Goal: Check status: Check status

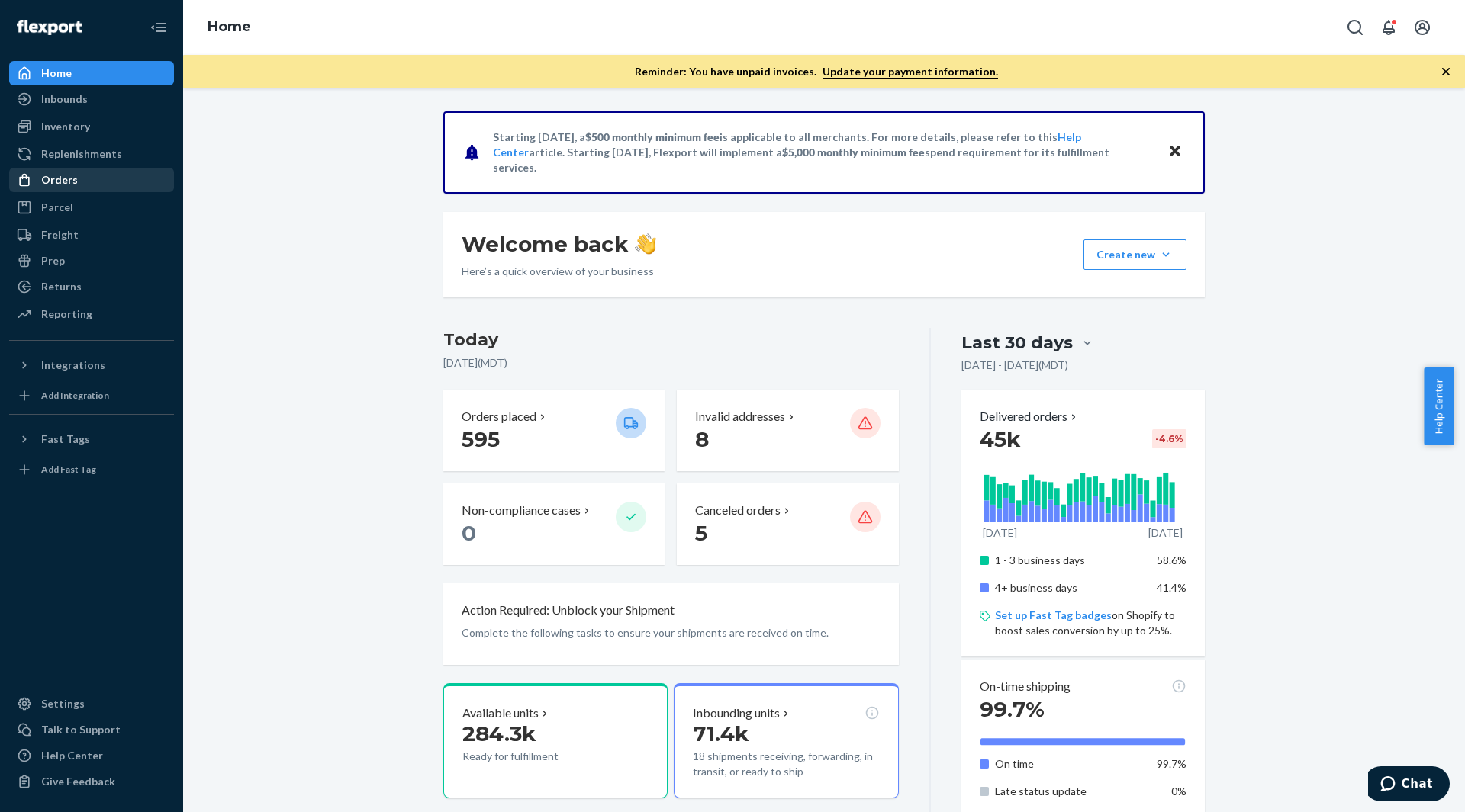
click at [78, 182] on div "Orders" at bounding box center [92, 180] width 162 height 21
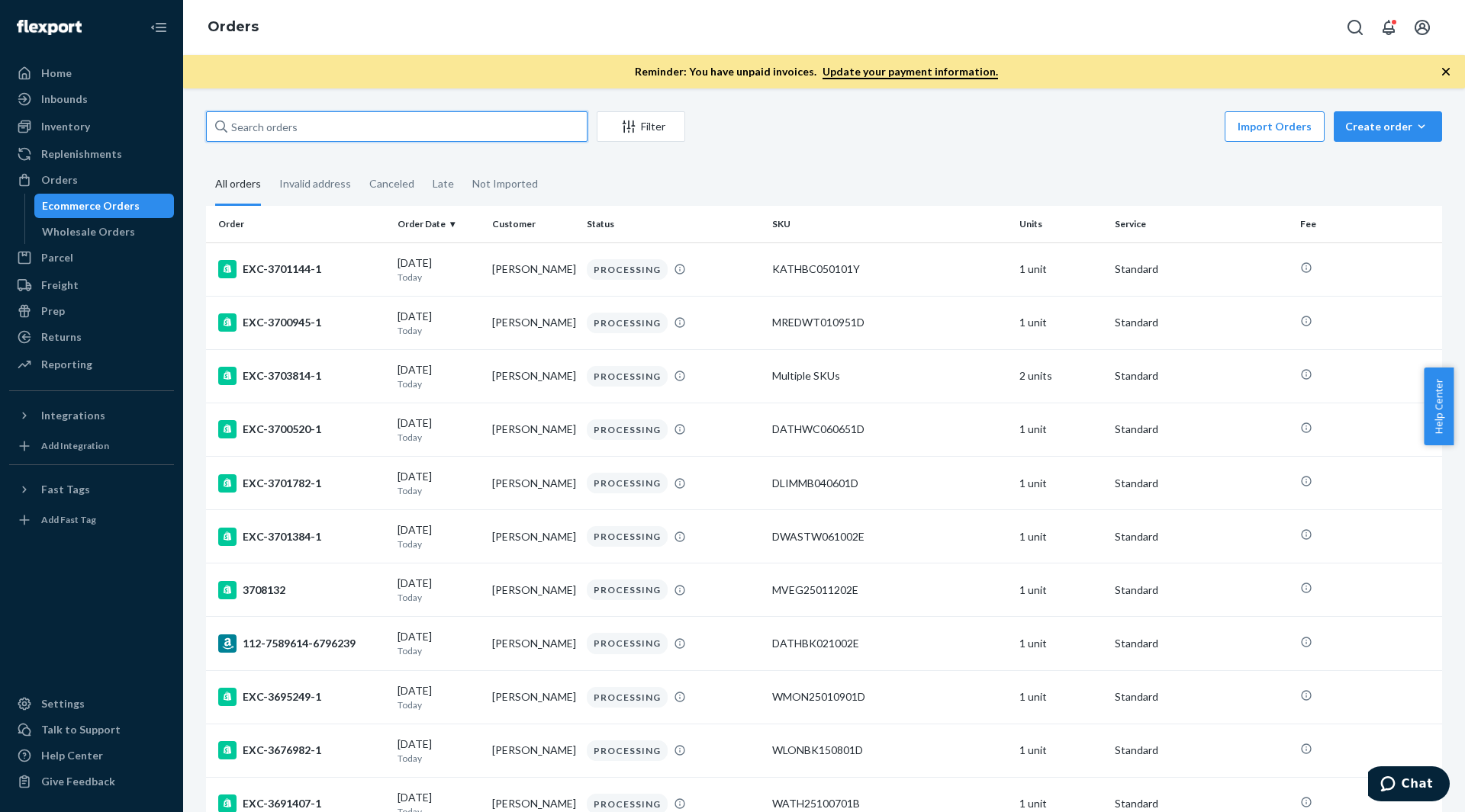
click at [253, 131] on input "text" at bounding box center [397, 126] width 382 height 31
paste input "3685981"
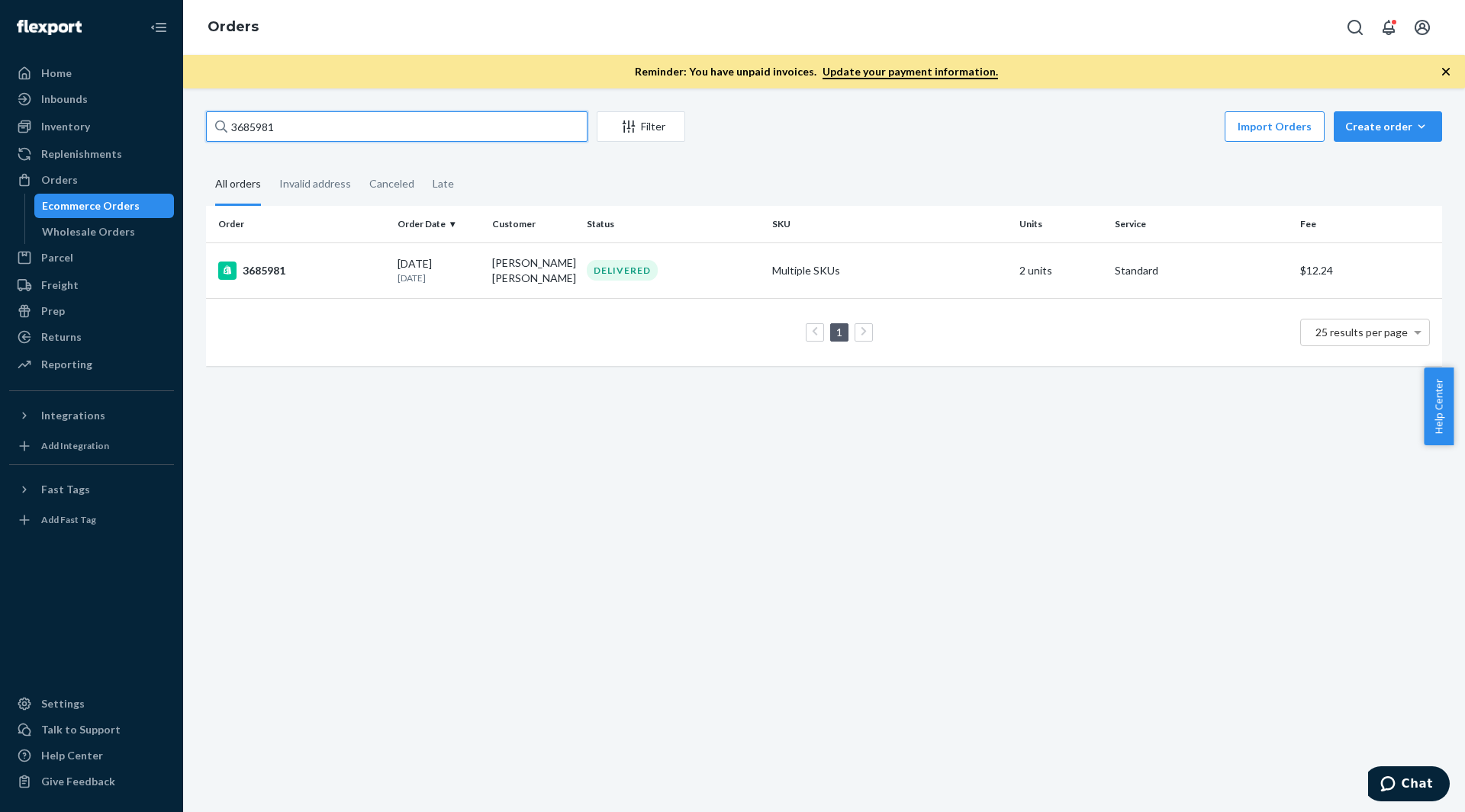
click at [338, 134] on input "3685981" at bounding box center [397, 126] width 382 height 31
paste input "2117"
type input "3682117"
click at [388, 269] on td "3682117" at bounding box center [298, 269] width 185 height 54
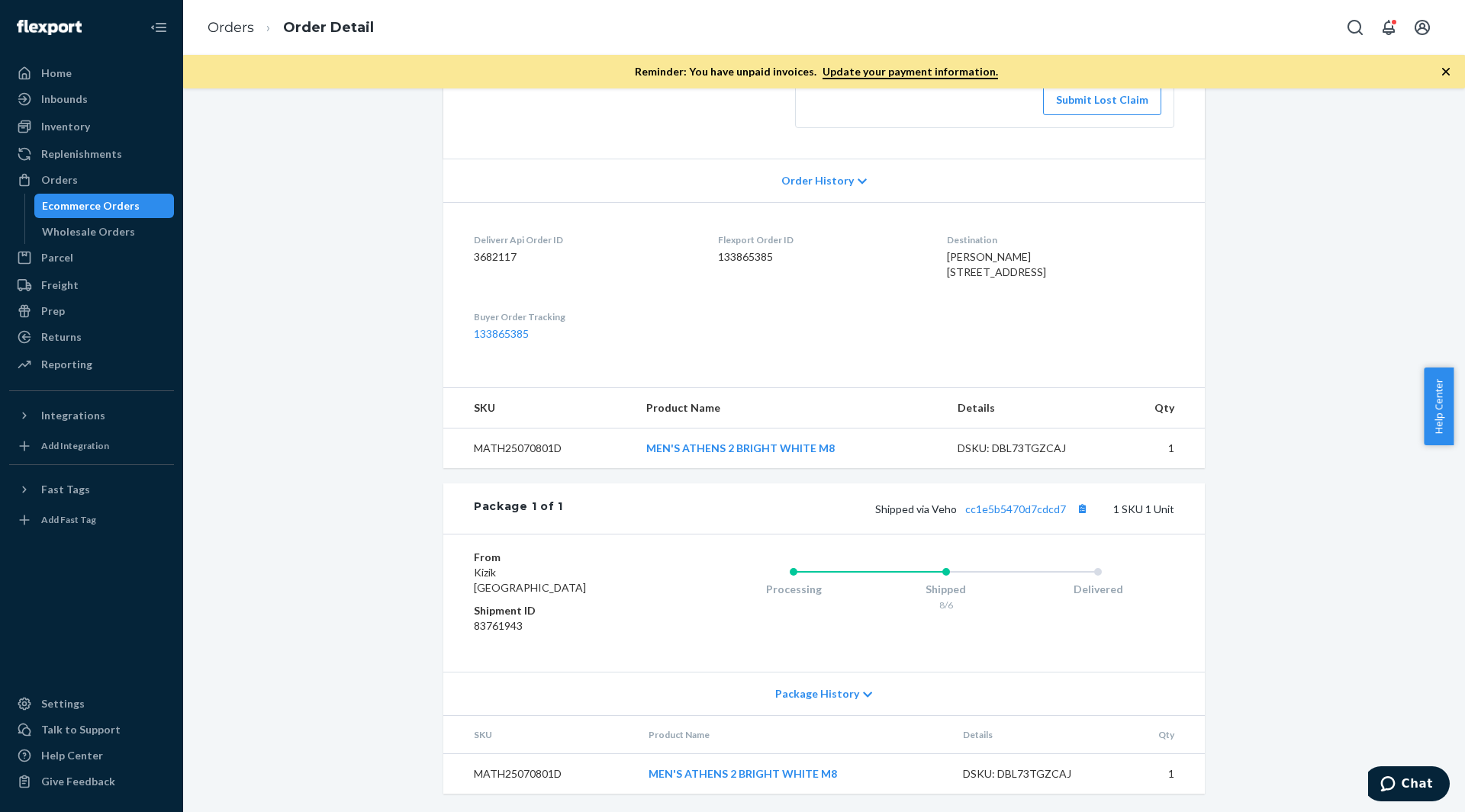
scroll to position [325, 0]
click at [999, 512] on link "cc1e5b5470d7cdcd7" at bounding box center [1016, 509] width 101 height 13
drag, startPoint x: 121, startPoint y: 180, endPoint x: 142, endPoint y: 180, distance: 21.0
click at [121, 180] on div "Orders" at bounding box center [92, 180] width 162 height 21
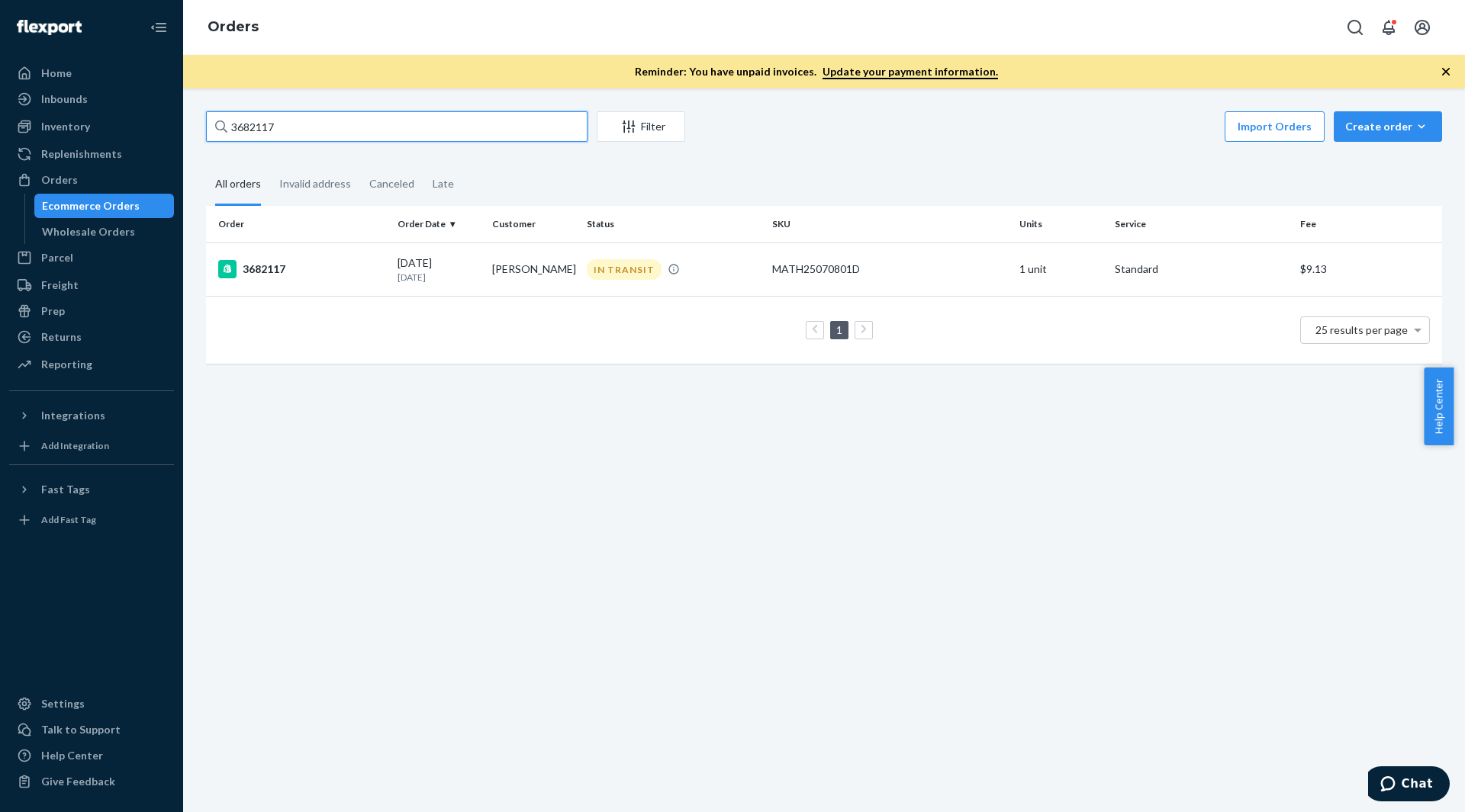
click at [305, 126] on input "3682117" at bounding box center [397, 126] width 382 height 31
paste input "707991"
type input "3707991"
click at [344, 263] on div "3707991" at bounding box center [302, 269] width 167 height 18
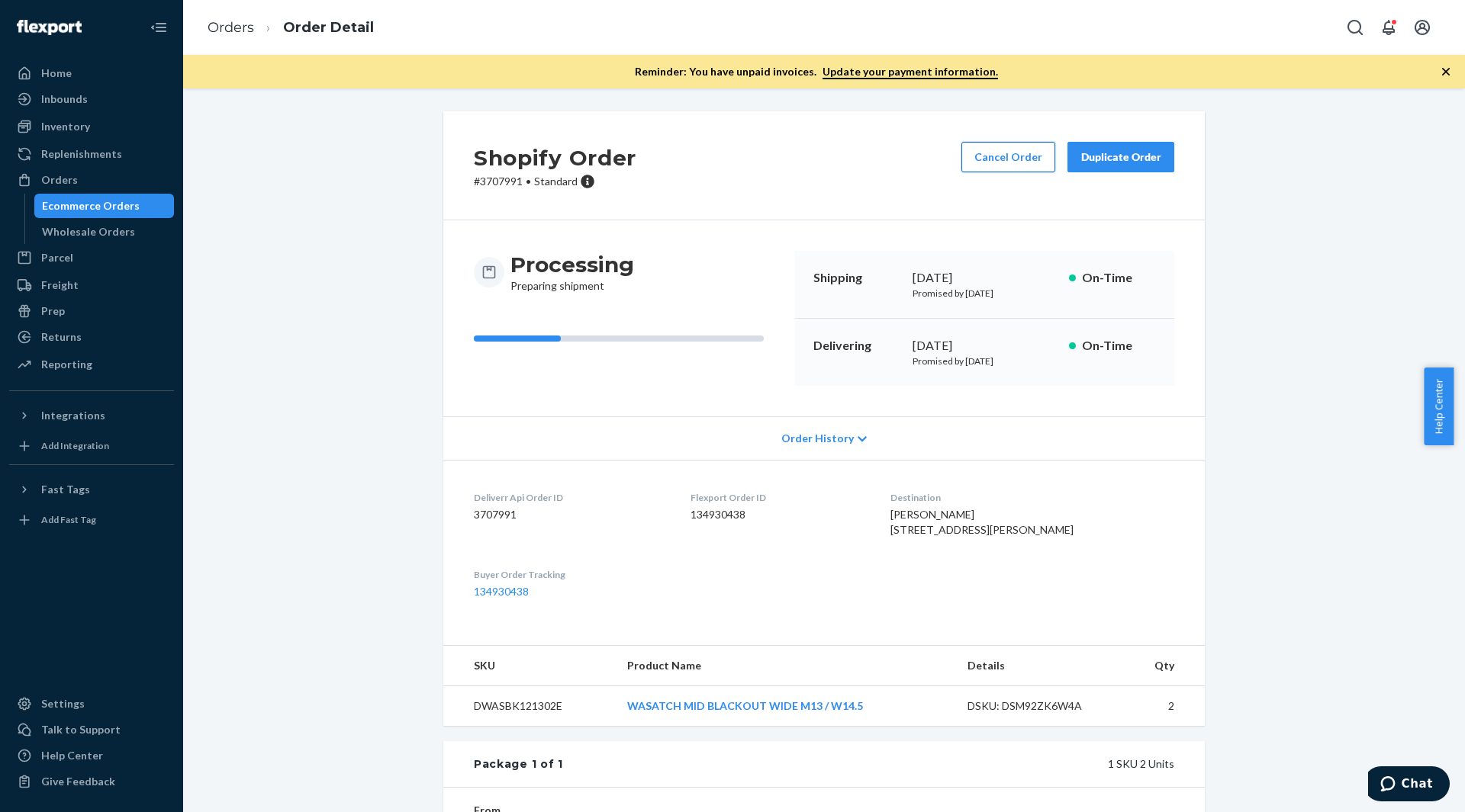
click at [1009, 160] on button "Cancel Order" at bounding box center [1008, 157] width 94 height 31
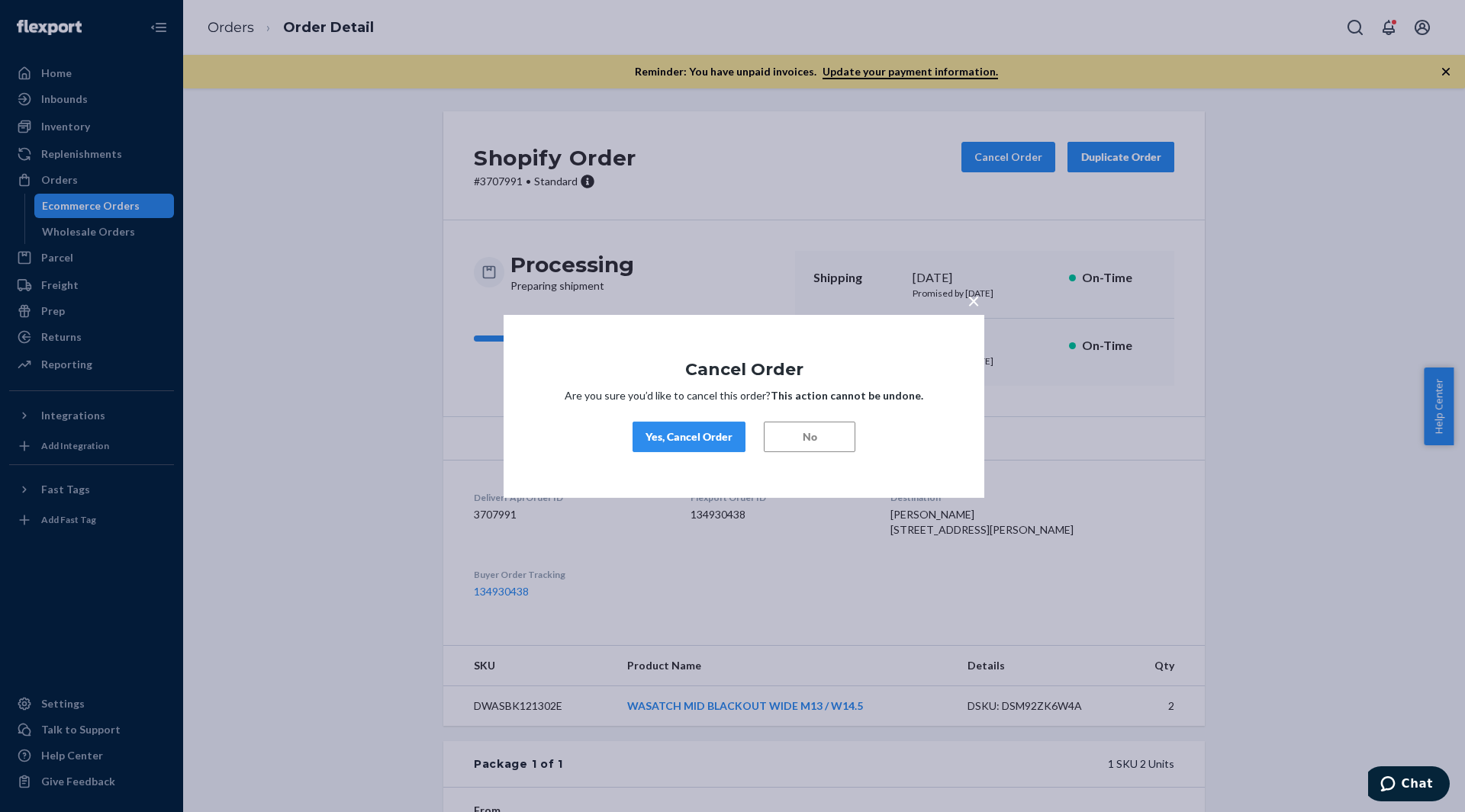
click at [671, 446] on button "Yes, Cancel Order" at bounding box center [688, 437] width 113 height 31
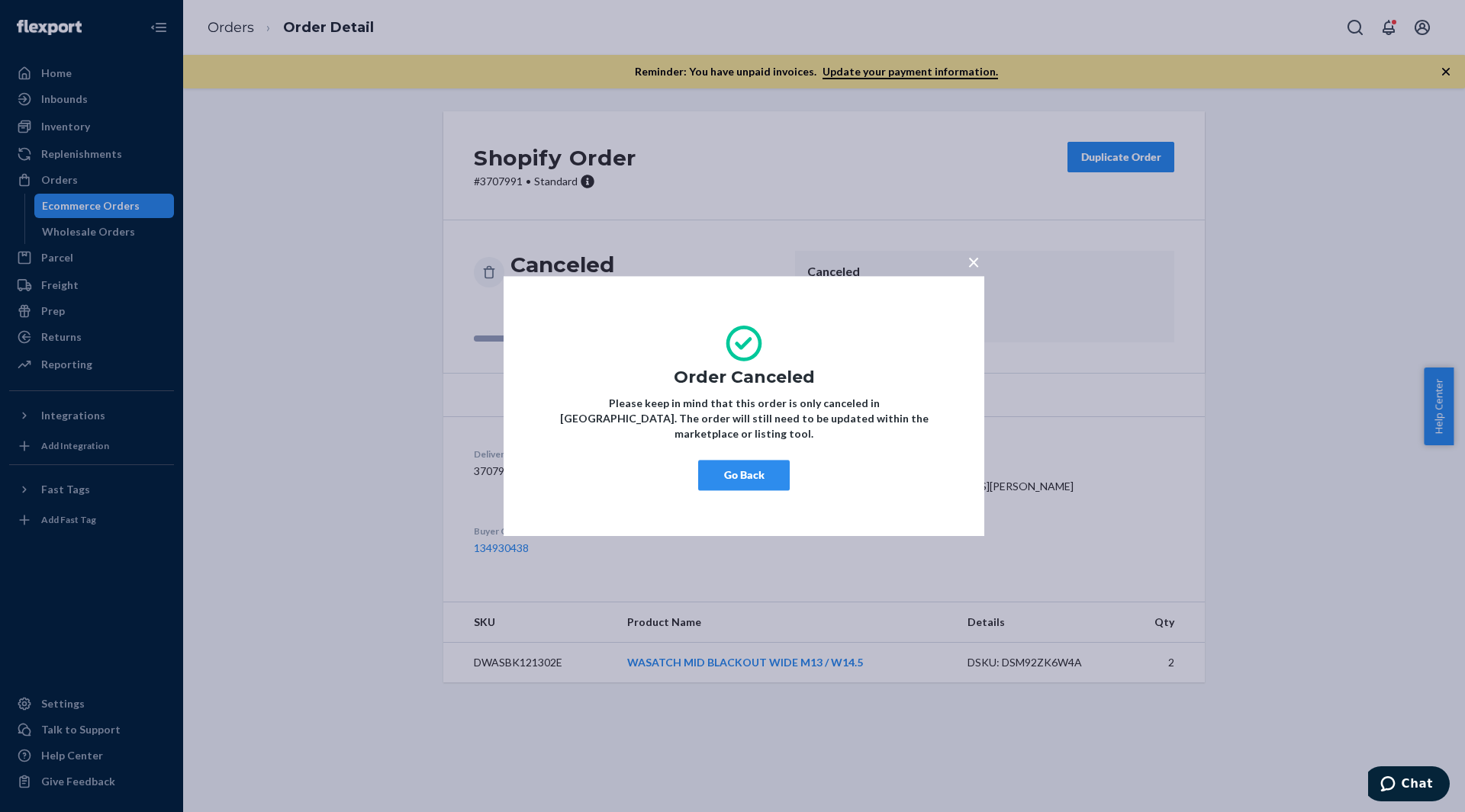
click at [972, 270] on span "×" at bounding box center [973, 261] width 12 height 26
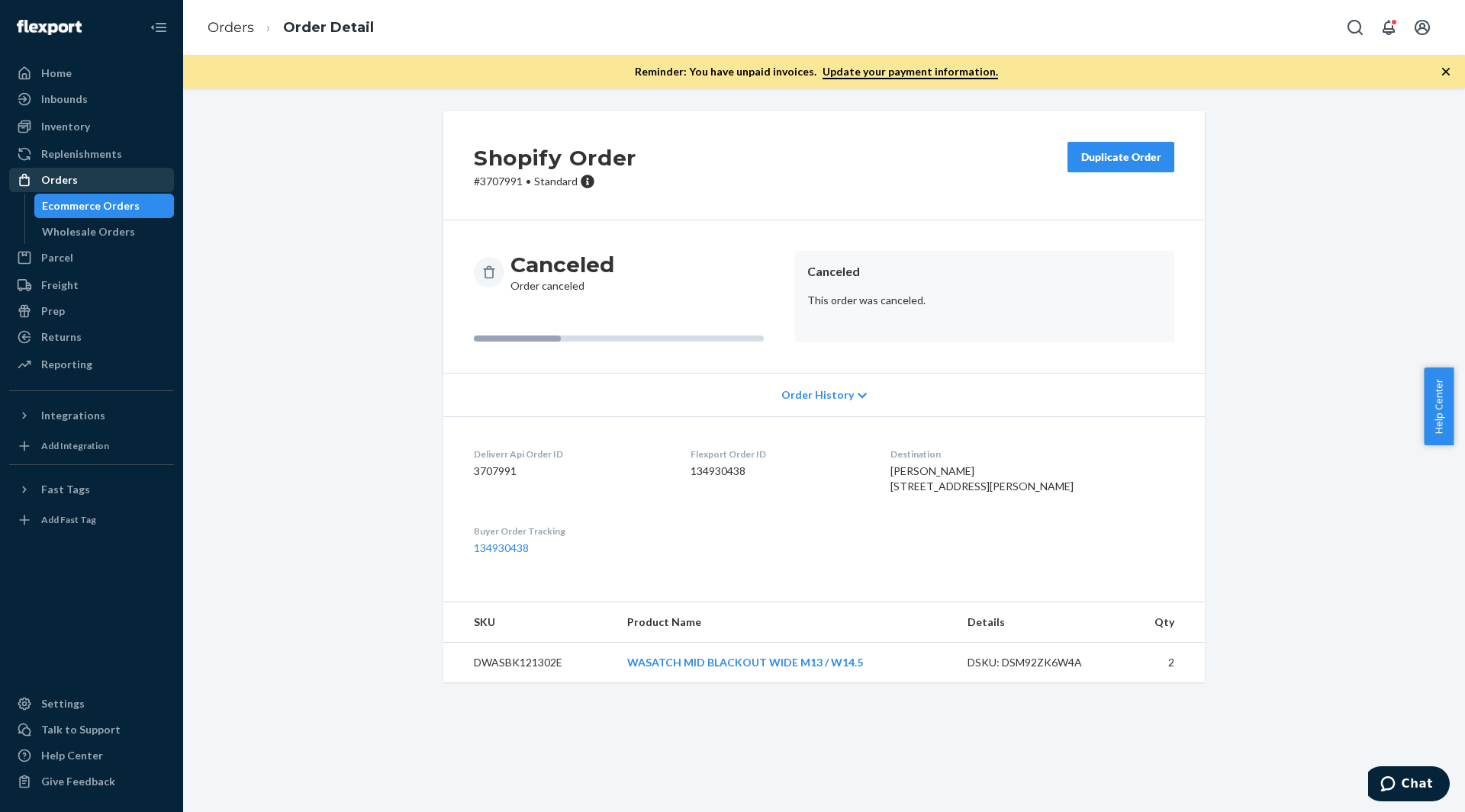
click at [103, 175] on div "Orders" at bounding box center [92, 180] width 162 height 21
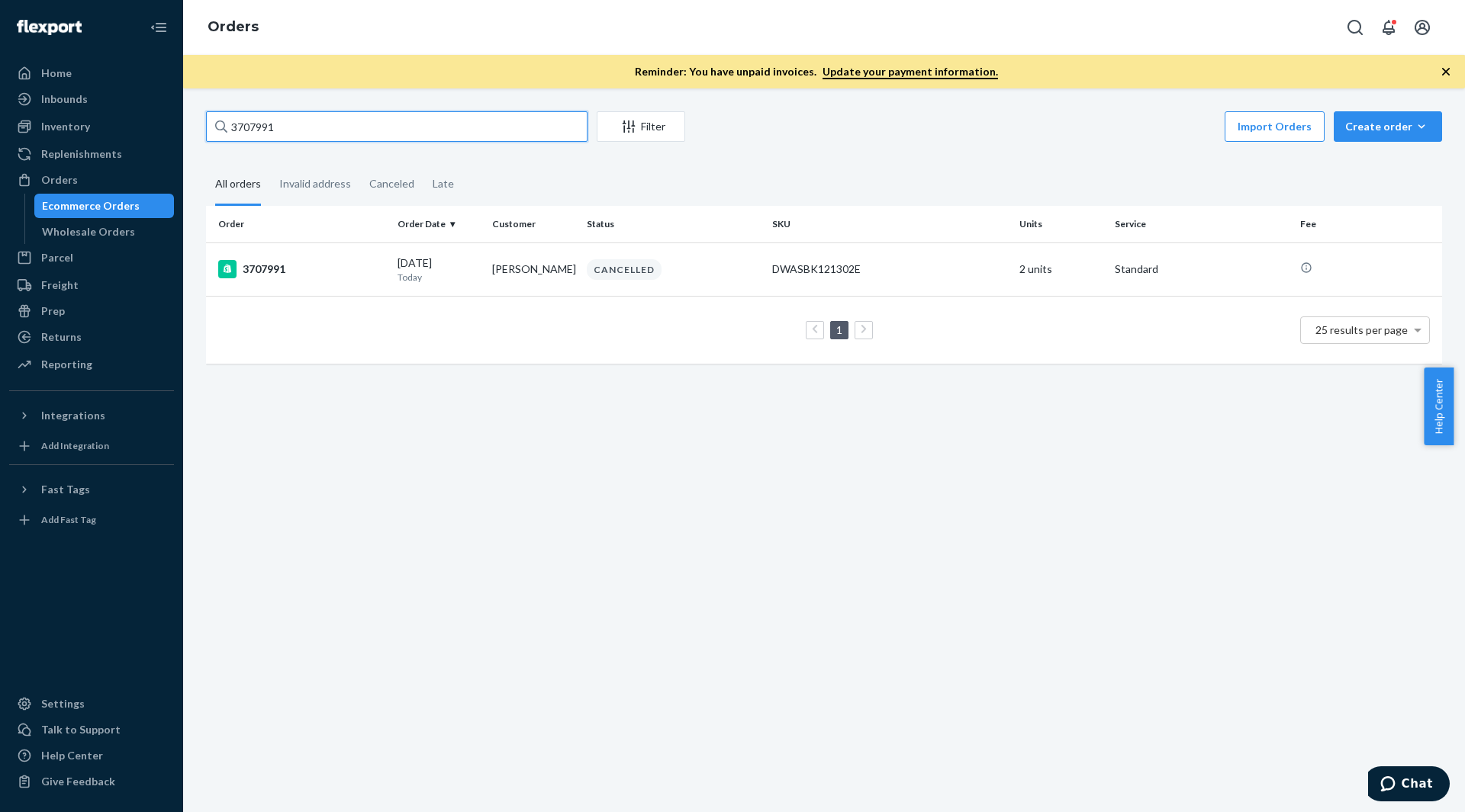
click at [305, 124] on input "3707991" at bounding box center [397, 126] width 382 height 31
paste input "8230"
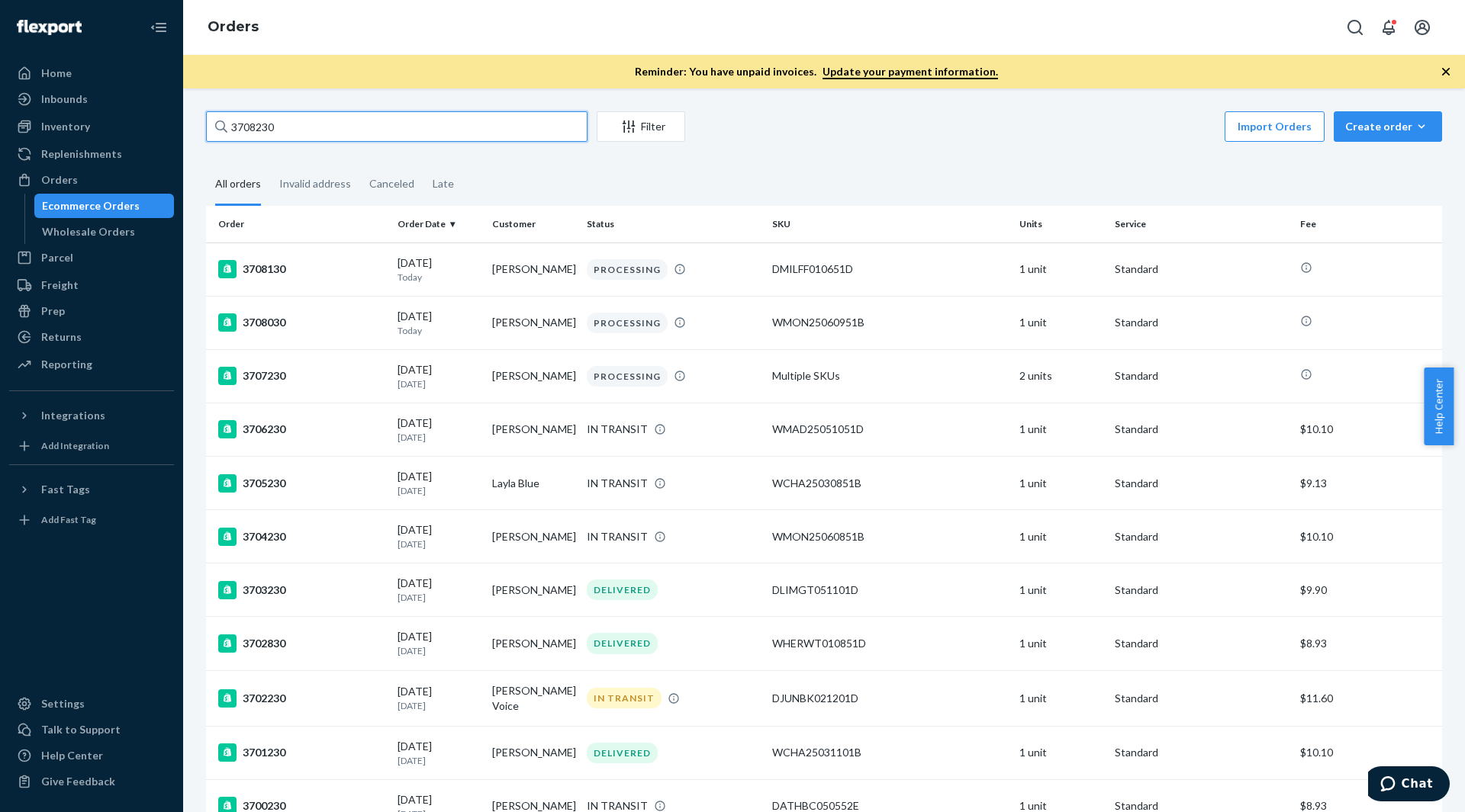
type input "3708230"
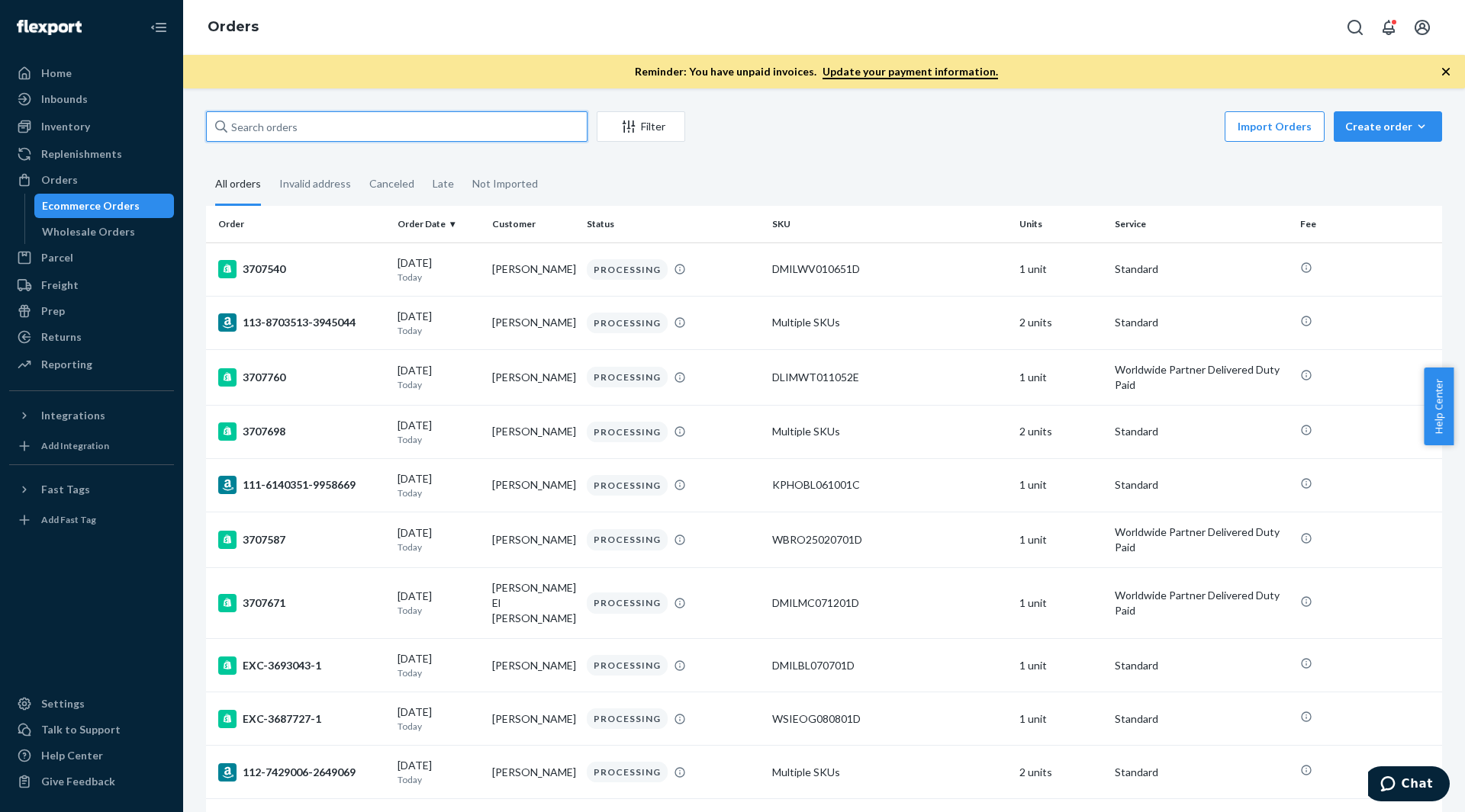
click at [313, 131] on input "text" at bounding box center [397, 126] width 382 height 31
paste input "3708230"
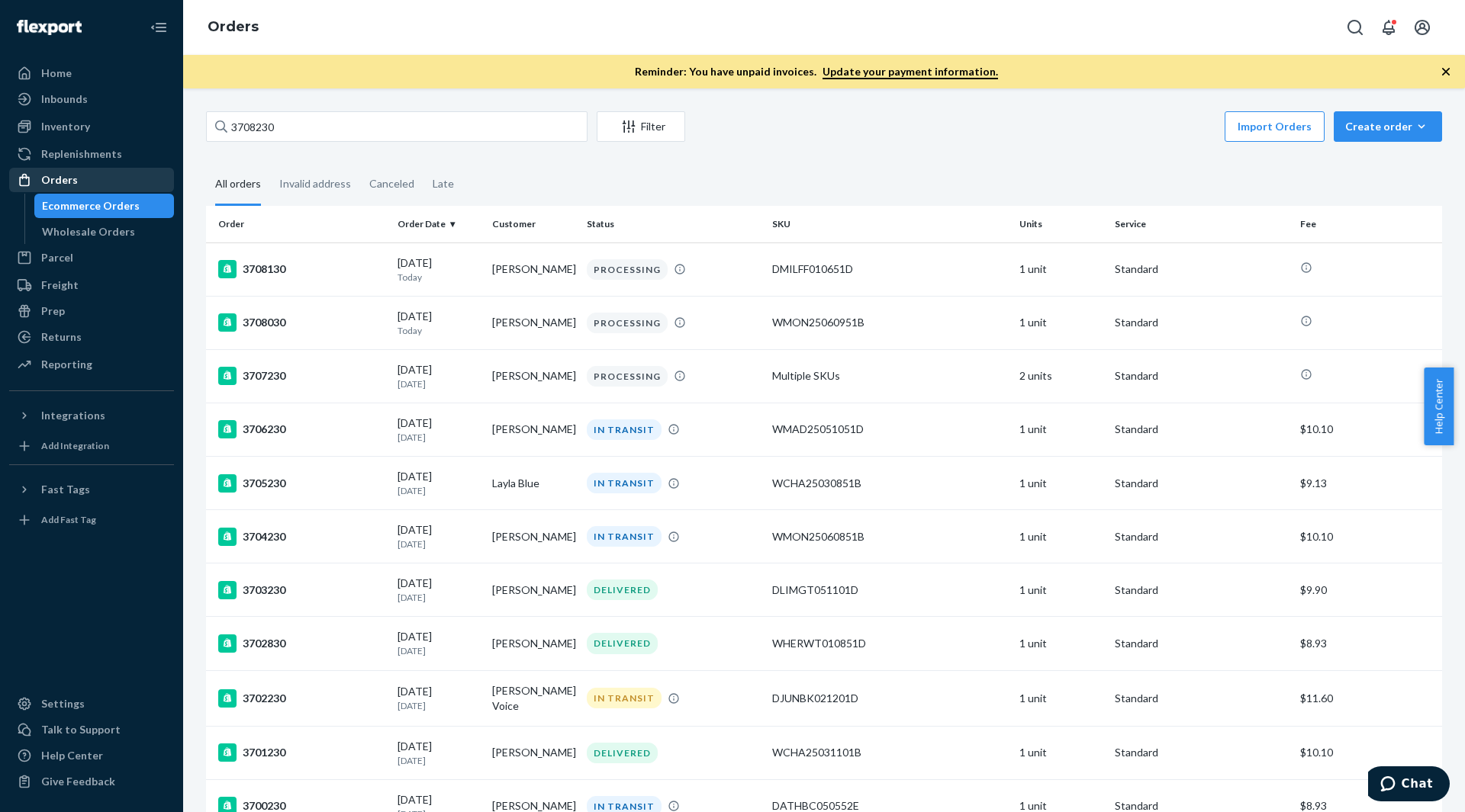
click at [96, 180] on div "Orders" at bounding box center [92, 180] width 162 height 21
click at [308, 128] on input "3708230" at bounding box center [397, 126] width 382 height 31
paste input "676018"
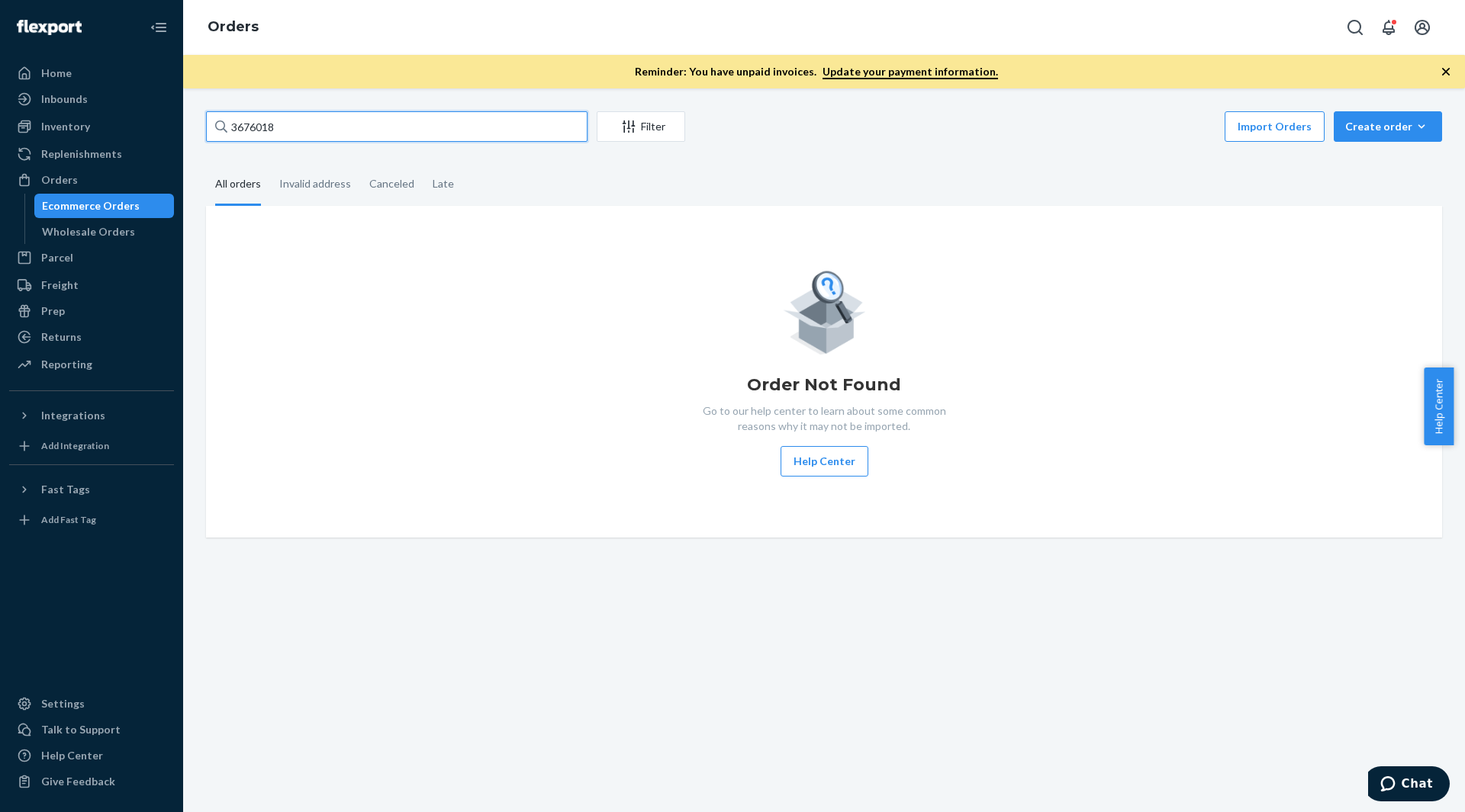
type input "3676018"
click at [103, 188] on div "Orders" at bounding box center [92, 180] width 162 height 21
click at [300, 125] on input "3676018" at bounding box center [397, 126] width 382 height 31
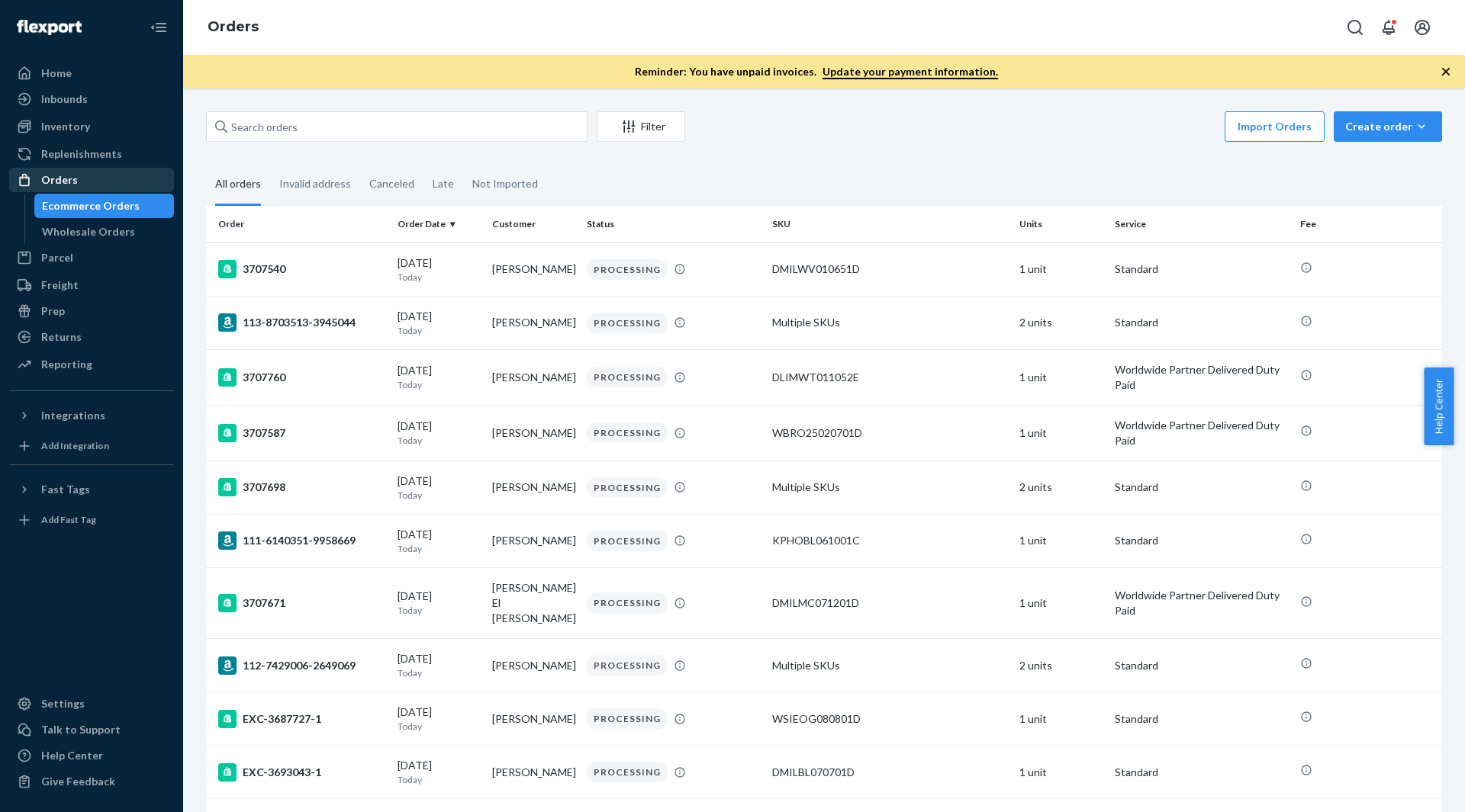
click at [67, 173] on div "Orders" at bounding box center [59, 180] width 36 height 15
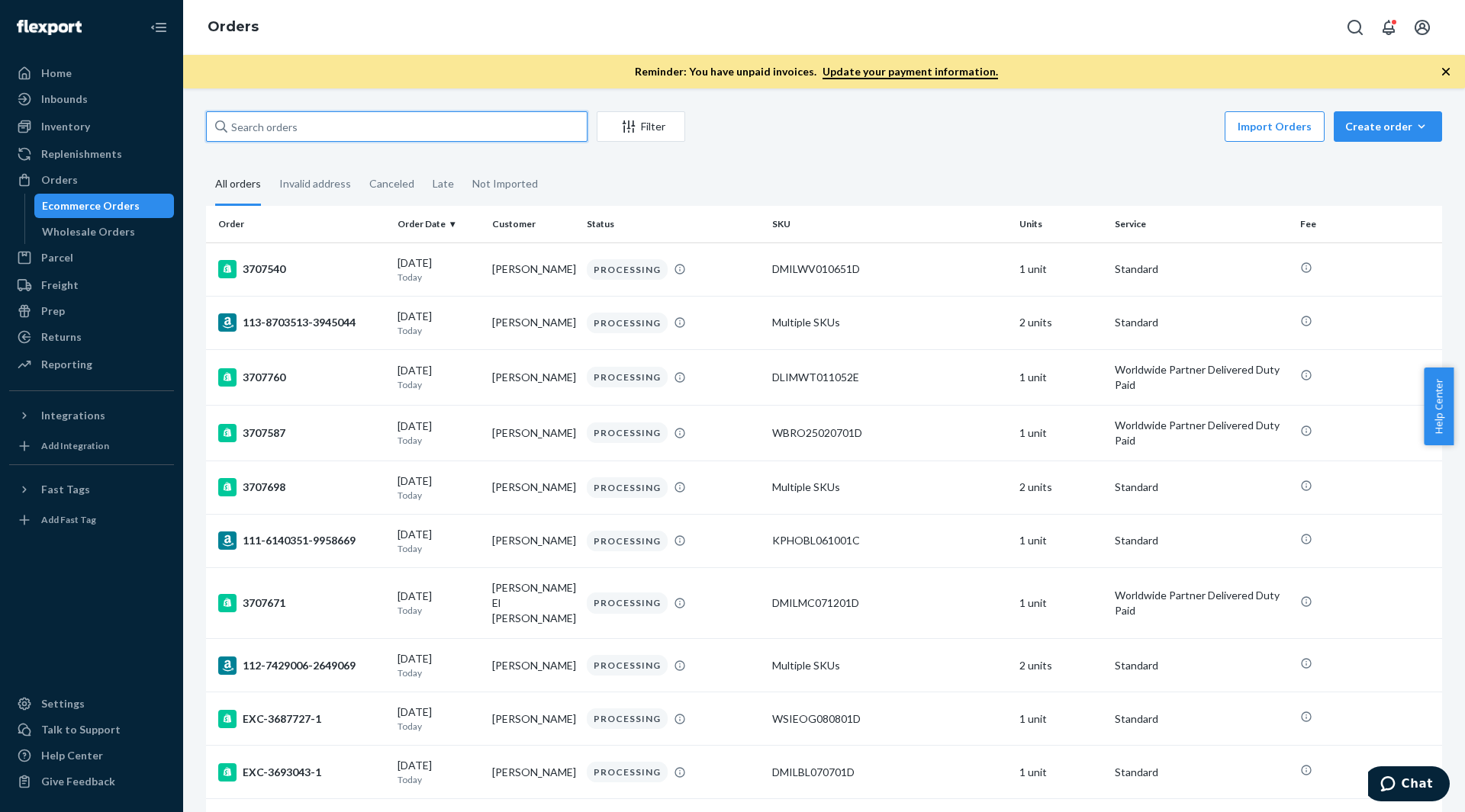
click at [271, 131] on input "text" at bounding box center [397, 126] width 382 height 31
paste input "3676018"
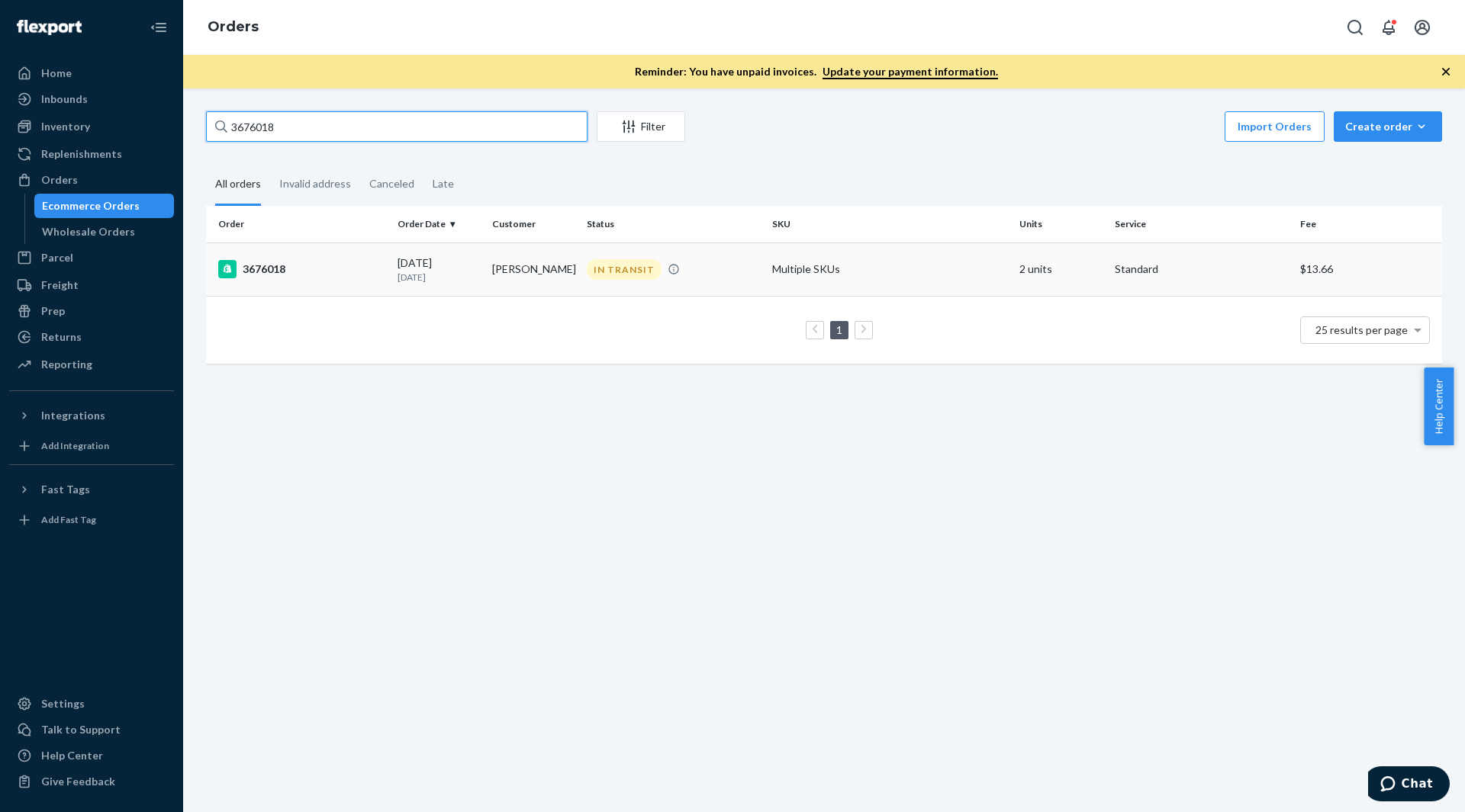
type input "3676018"
click at [327, 283] on td "3676018" at bounding box center [298, 269] width 185 height 54
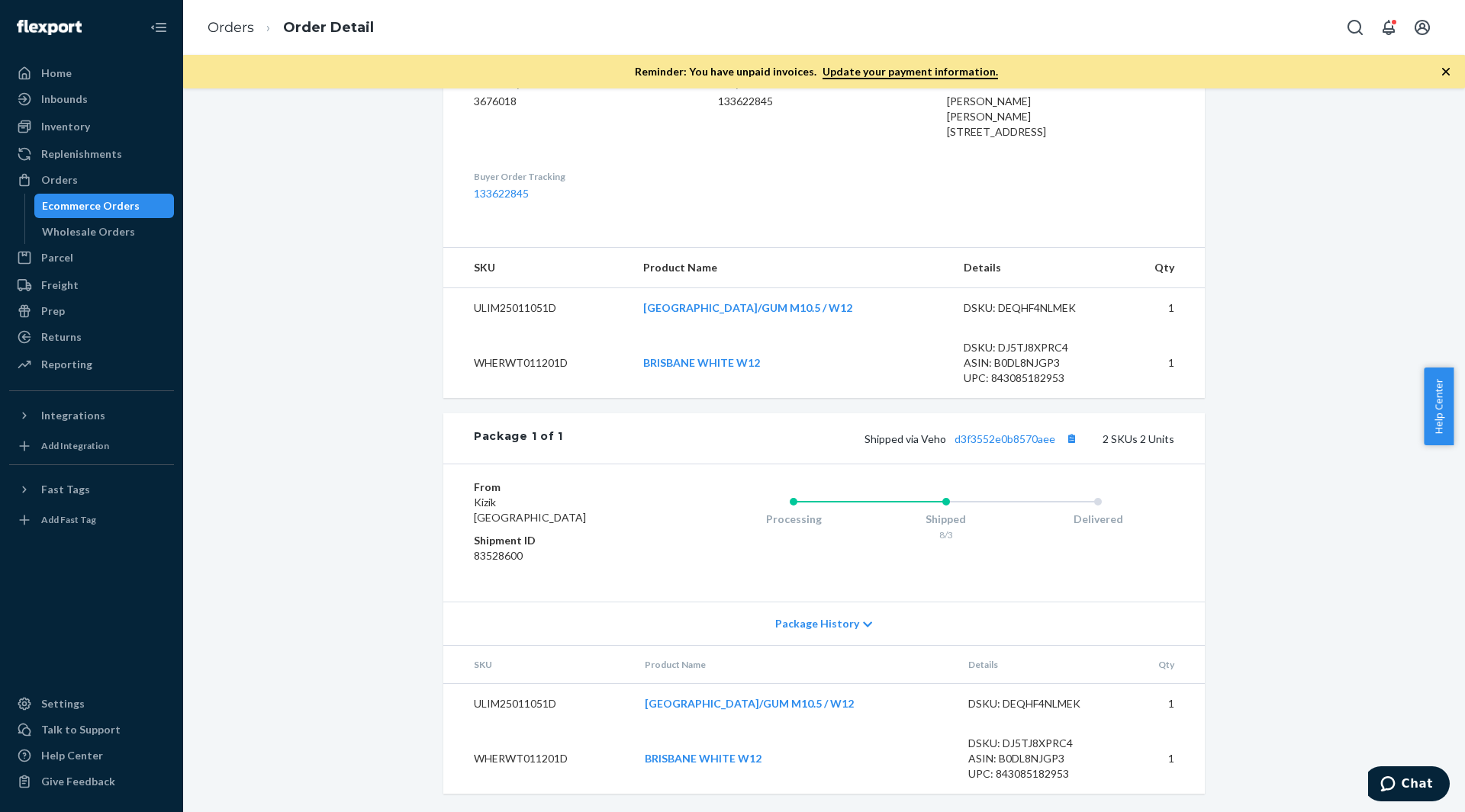
scroll to position [496, 0]
click at [1009, 433] on link "d3f3552e0b8570aee" at bounding box center [1005, 439] width 101 height 13
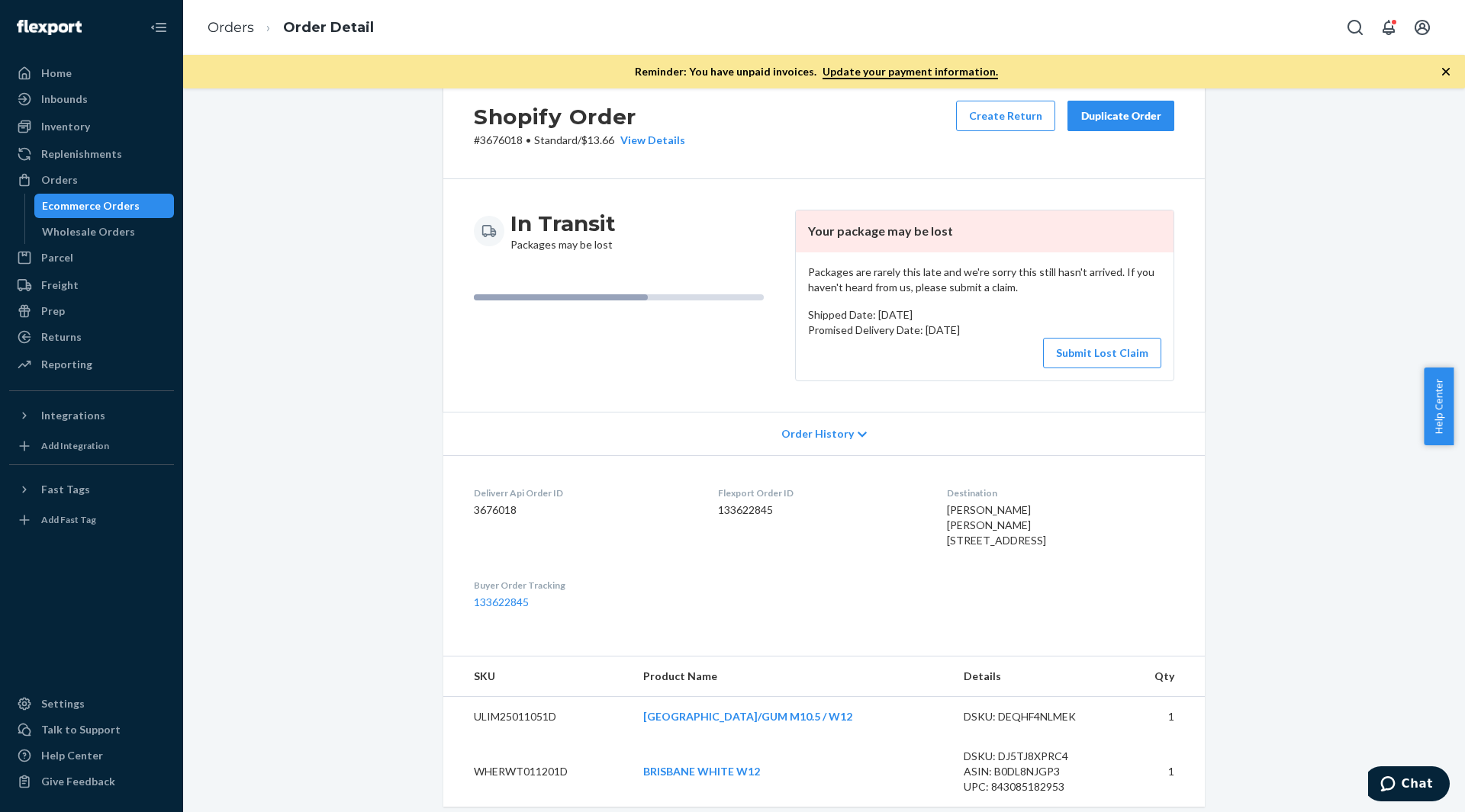
scroll to position [38, 0]
click at [75, 173] on div "Orders" at bounding box center [92, 180] width 162 height 21
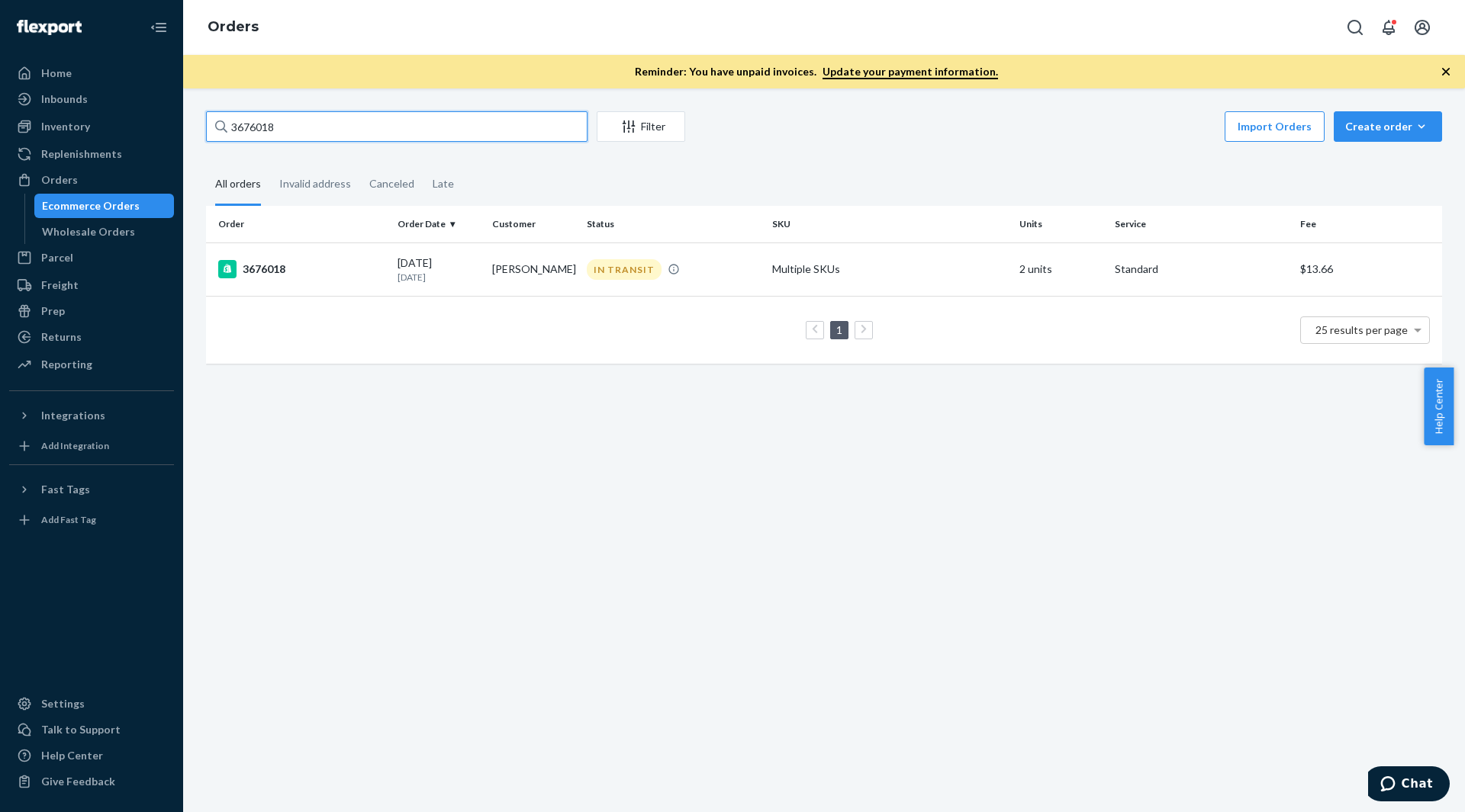
click at [280, 125] on input "3676018" at bounding box center [397, 126] width 382 height 31
paste input "95057"
type input "3695057"
click at [303, 254] on td "3695057" at bounding box center [298, 269] width 185 height 54
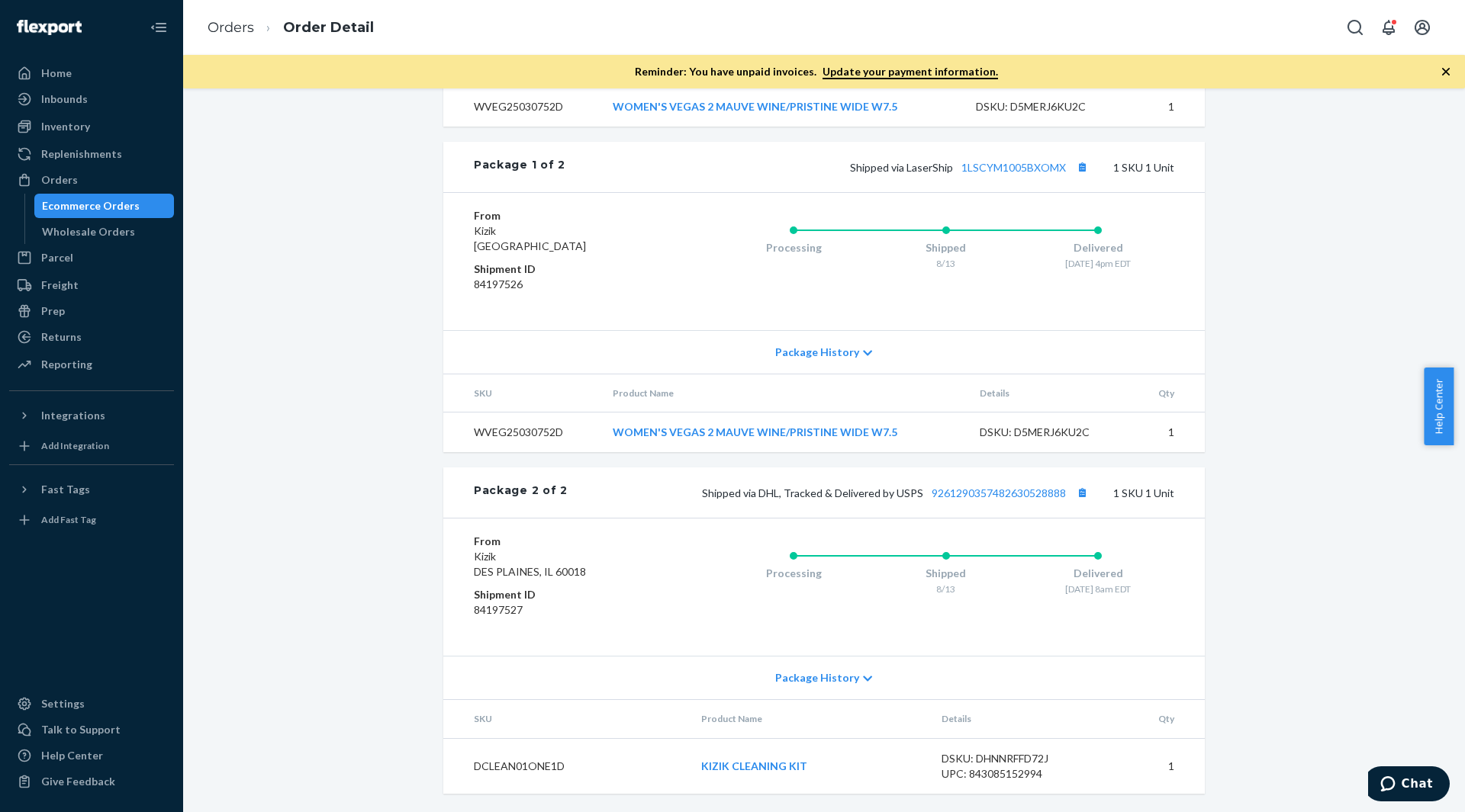
scroll to position [685, 0]
click at [1007, 495] on link "9261290357482630528888" at bounding box center [998, 493] width 134 height 13
click at [84, 182] on div "Orders" at bounding box center [92, 180] width 162 height 21
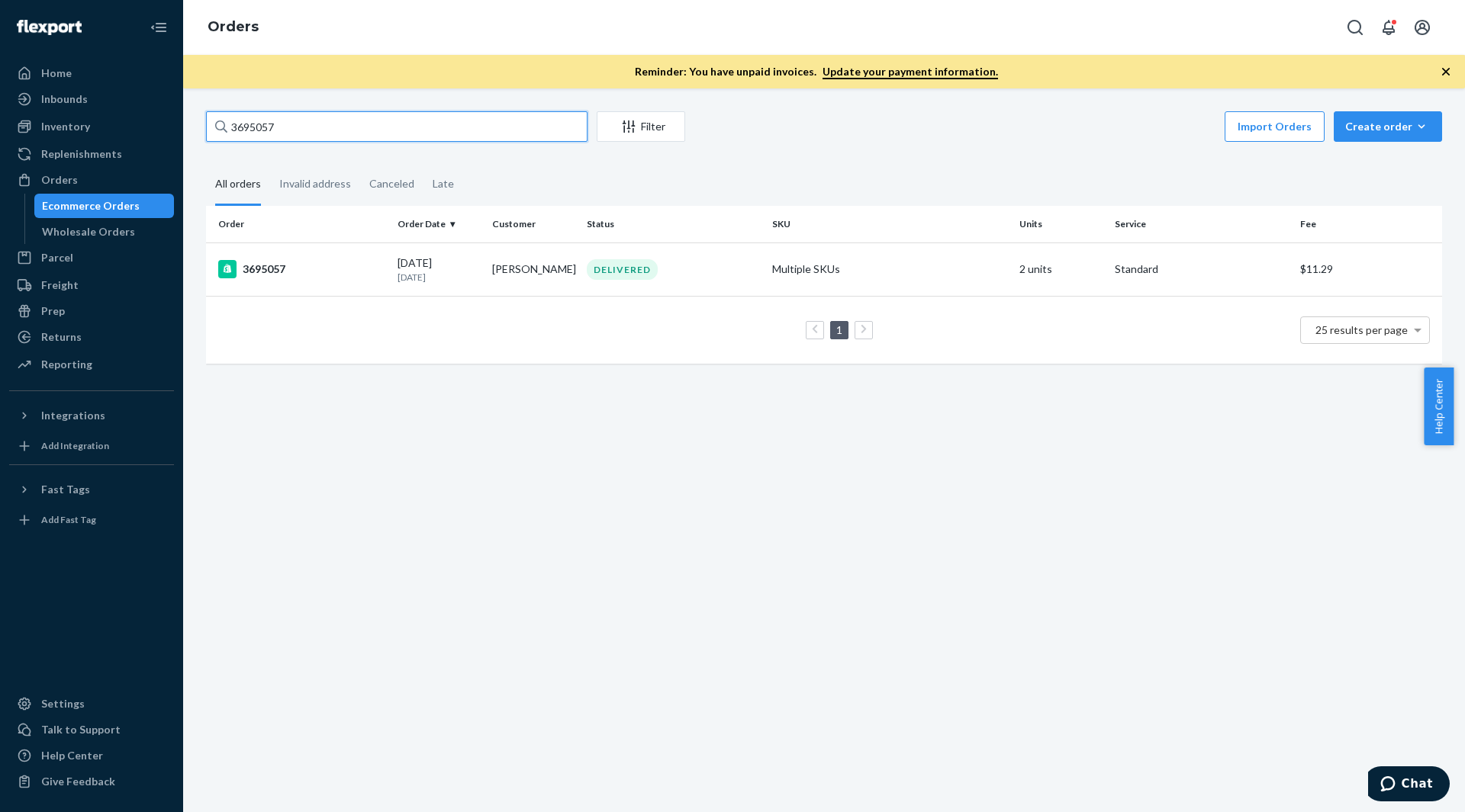
click at [297, 122] on input "3695057" at bounding box center [397, 126] width 382 height 31
paste input "8837"
type input "3688377"
click at [353, 274] on div "3688377" at bounding box center [302, 269] width 167 height 18
